Goal: Task Accomplishment & Management: Manage account settings

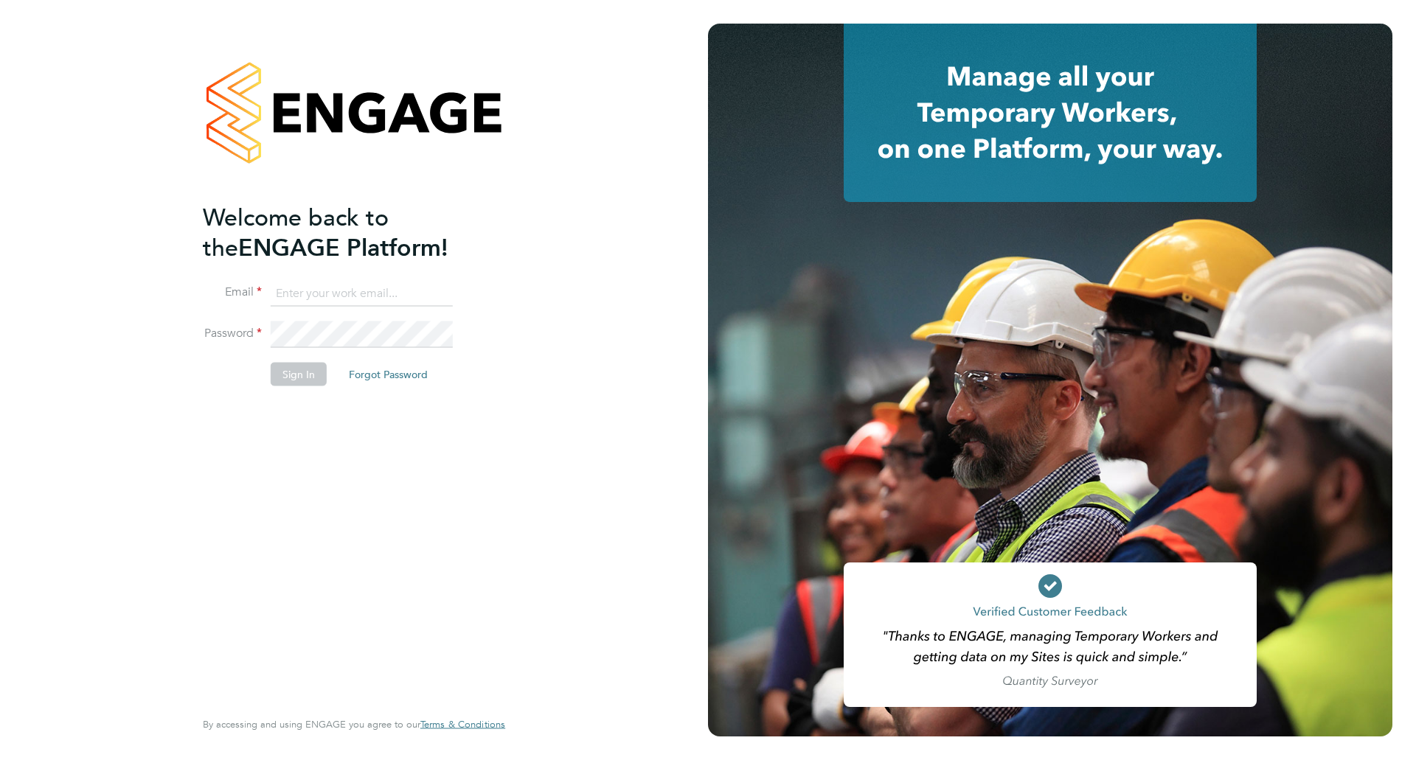
type input "suraj.meghani@wates.co.uk"
click at [302, 380] on button "Sign In" at bounding box center [299, 374] width 56 height 24
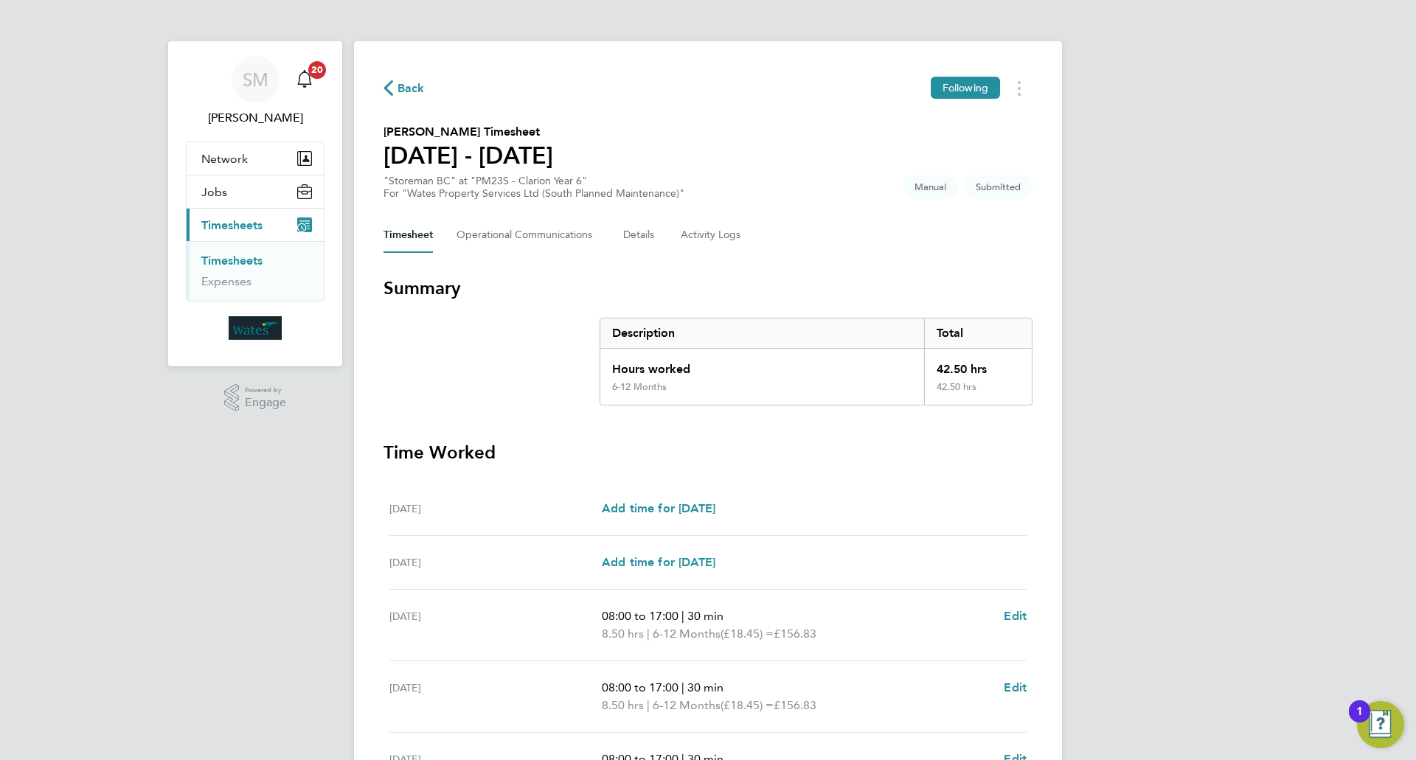
scroll to position [14, 0]
click at [243, 260] on link "Timesheets" at bounding box center [231, 261] width 61 height 14
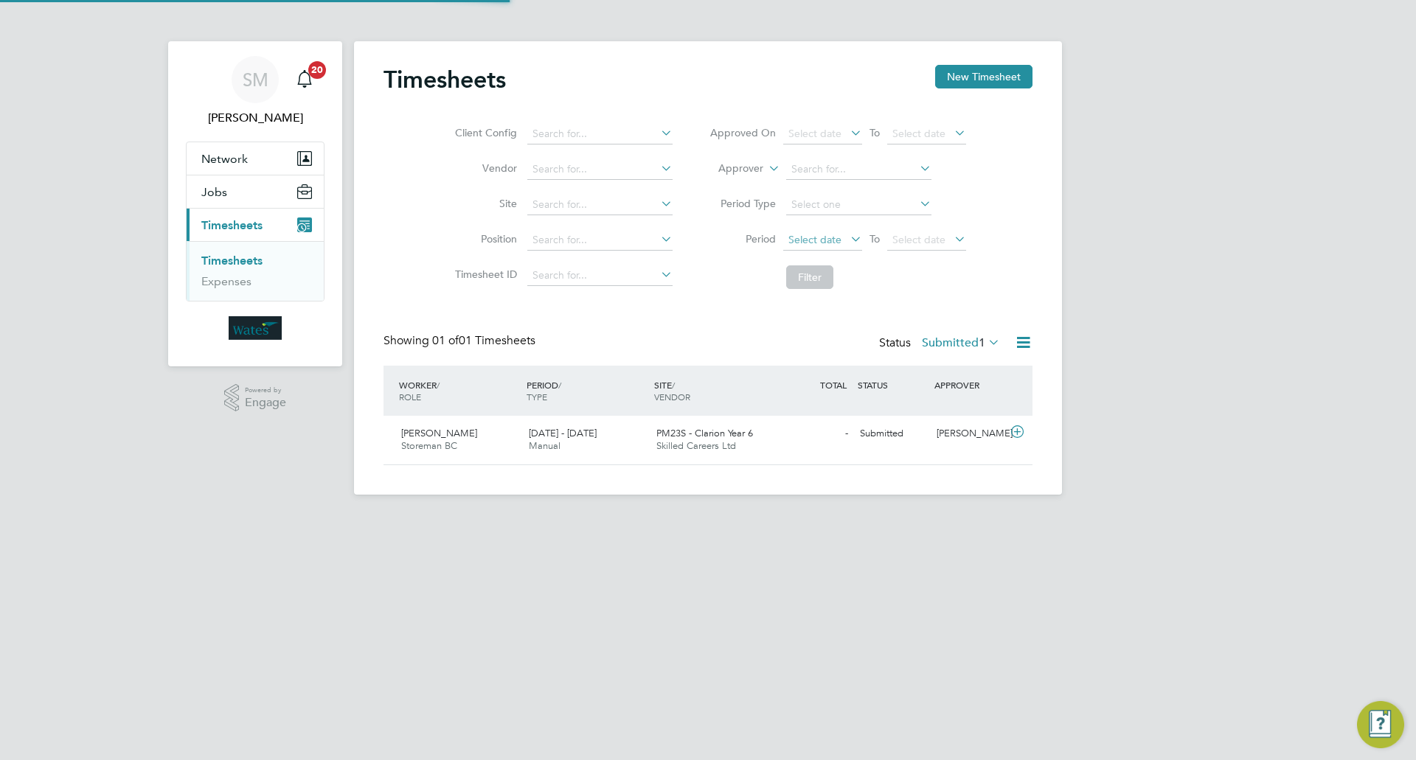
scroll to position [38, 128]
click at [751, 436] on span "PM23S - Clarion Year 6" at bounding box center [704, 433] width 97 height 13
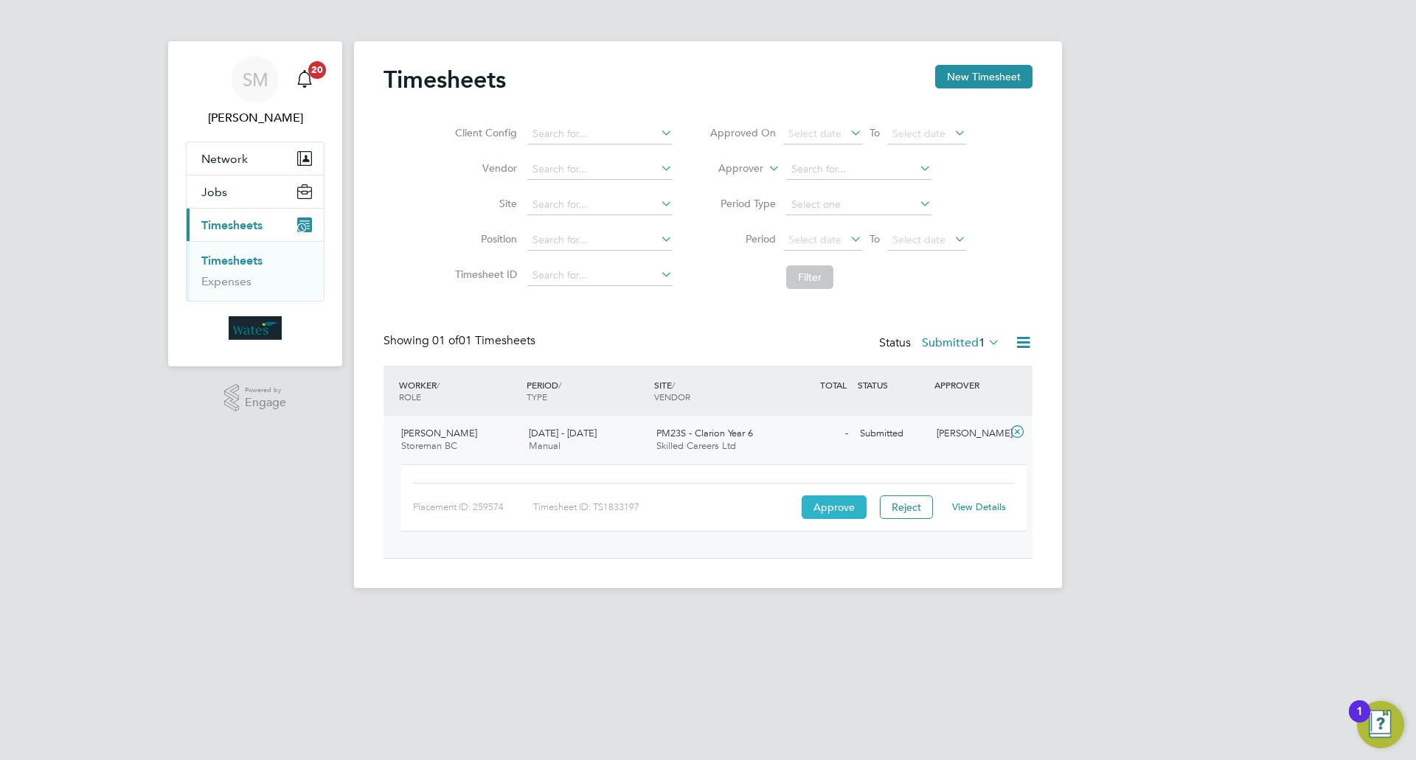
click at [838, 512] on button "Approve" at bounding box center [833, 507] width 65 height 24
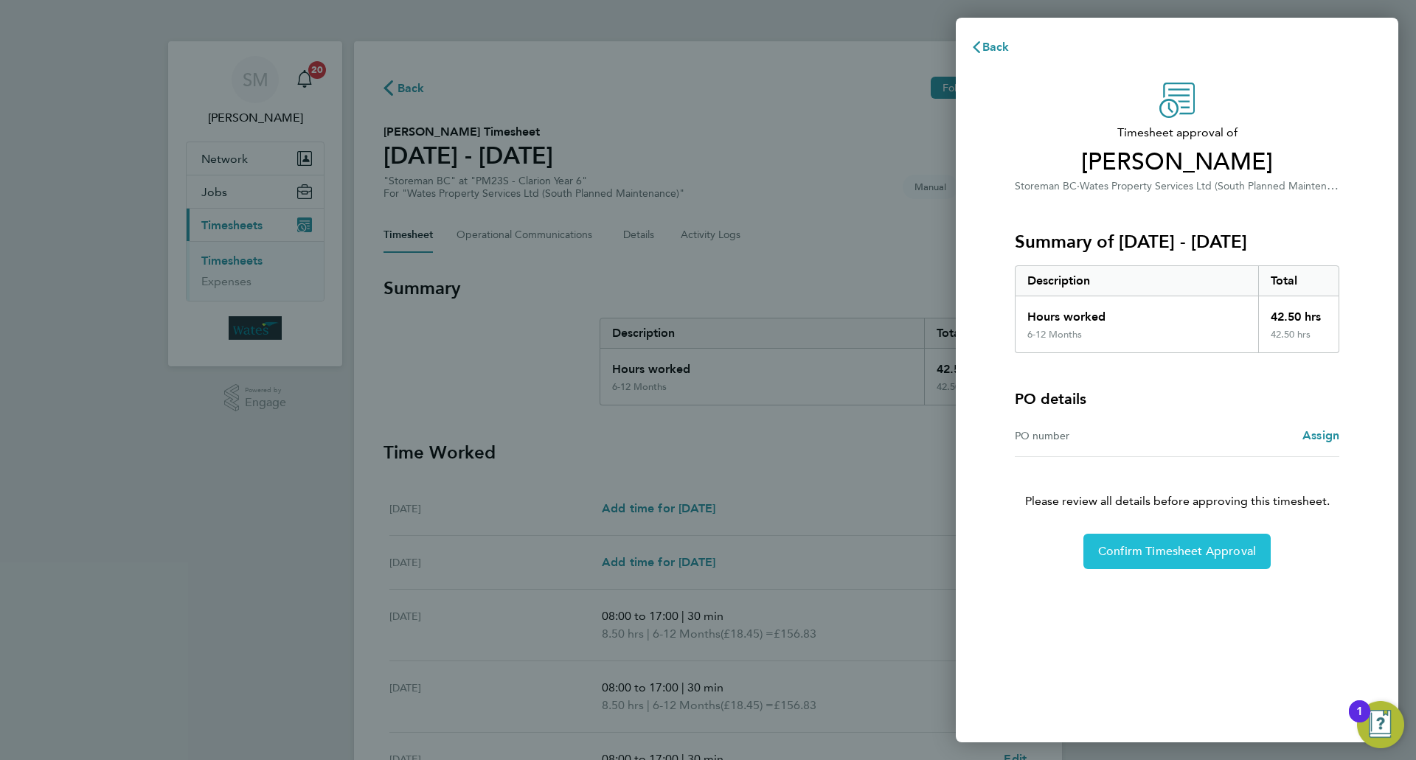
click at [1146, 553] on span "Confirm Timesheet Approval" at bounding box center [1177, 551] width 158 height 15
